Goal: Task Accomplishment & Management: Manage account settings

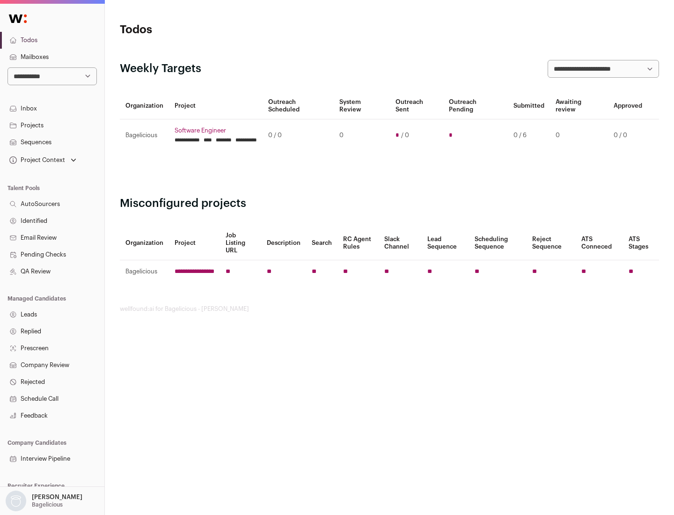
click at [52, 125] on link "Projects" at bounding box center [52, 125] width 104 height 17
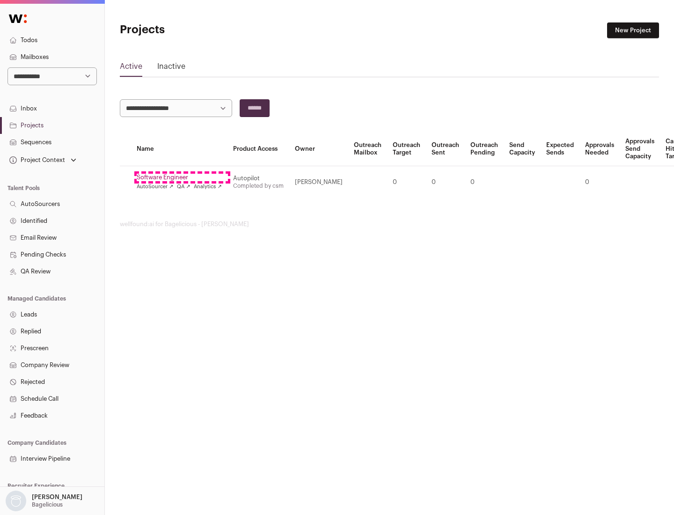
click at [182, 177] on link "Software Engineer" at bounding box center [179, 177] width 85 height 7
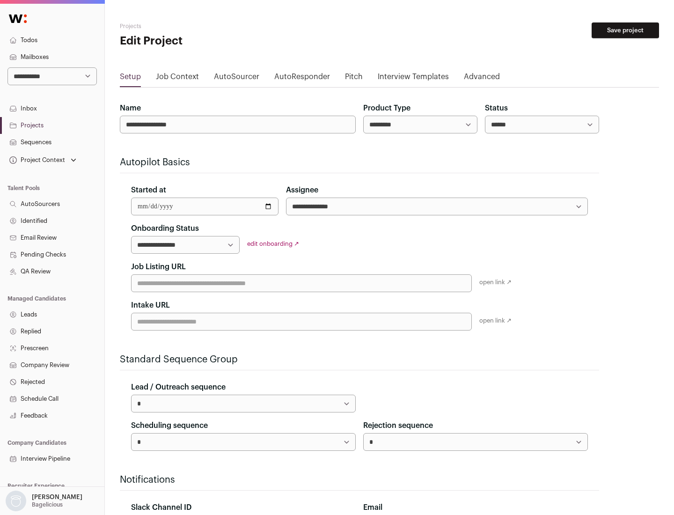
click at [626, 30] on button "Save project" at bounding box center [625, 30] width 67 height 16
